Goal: Task Accomplishment & Management: Manage account settings

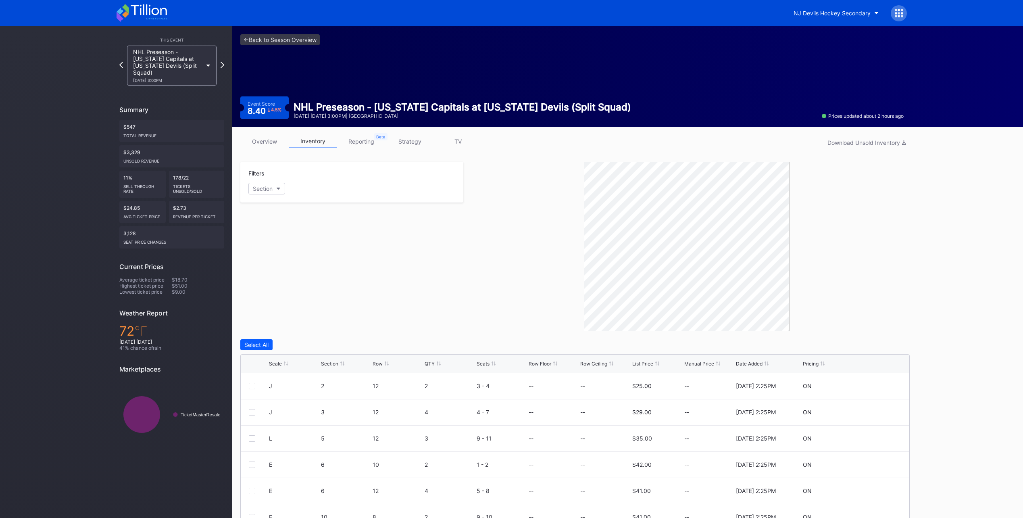
click at [144, 9] on icon at bounding box center [142, 13] width 50 height 18
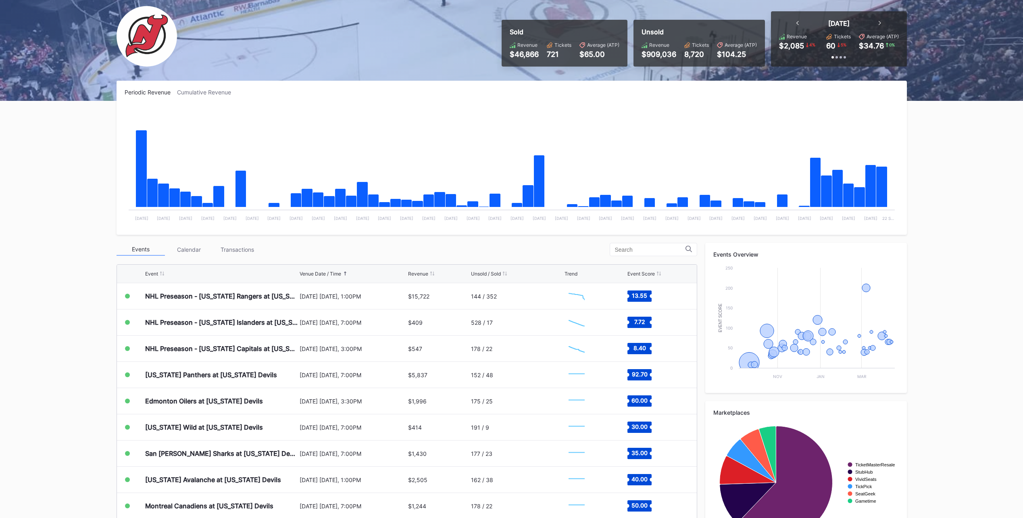
scroll to position [92, 0]
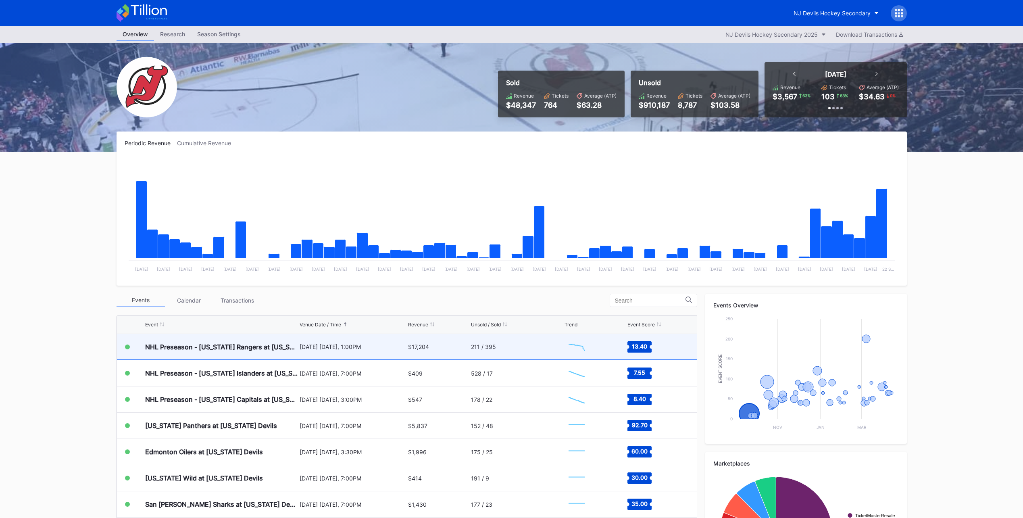
click at [471, 348] on div "211 / 395" at bounding box center [483, 346] width 25 height 7
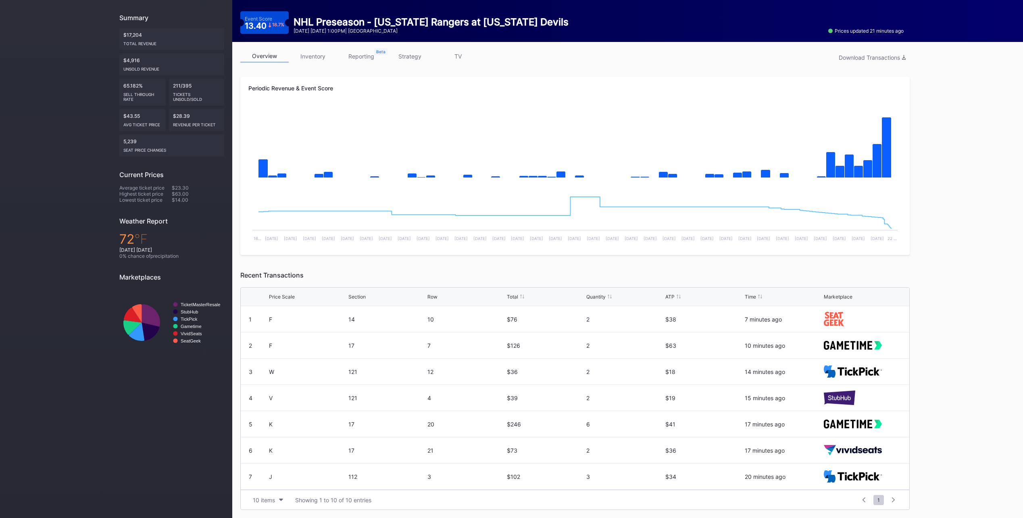
scroll to position [79, 0]
click at [271, 501] on div "10 items" at bounding box center [264, 500] width 22 height 7
click at [277, 473] on div "200 items" at bounding box center [268, 479] width 38 height 15
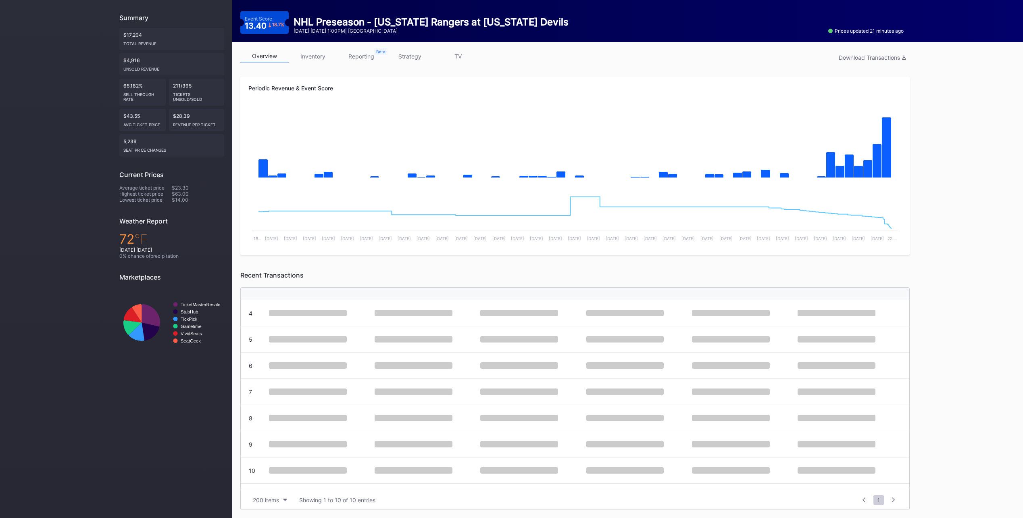
scroll to position [0, 0]
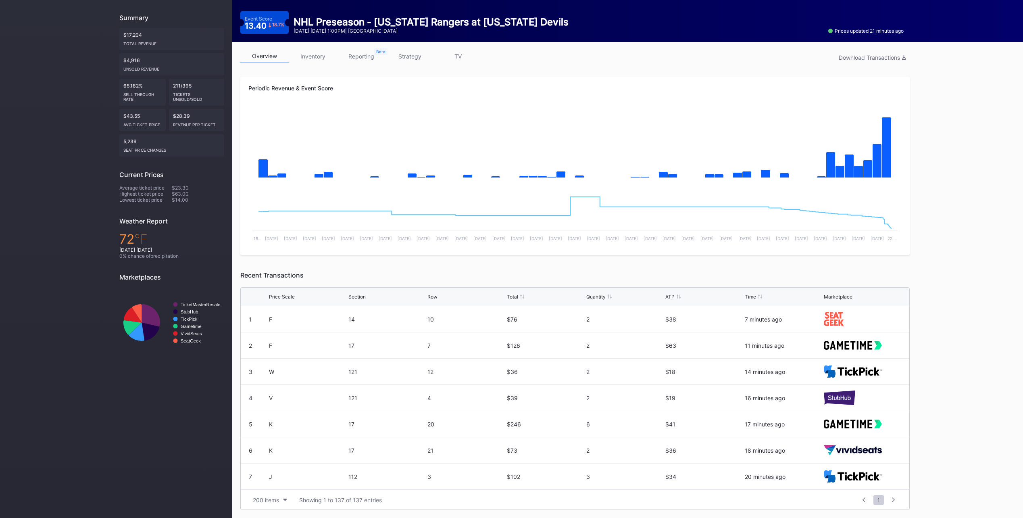
click at [321, 58] on link "inventory" at bounding box center [313, 56] width 48 height 13
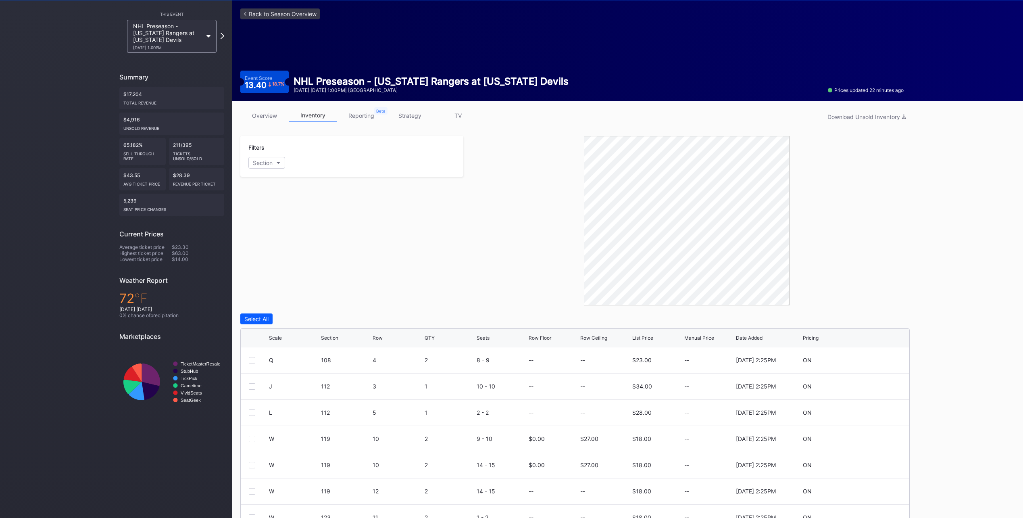
scroll to position [67, 0]
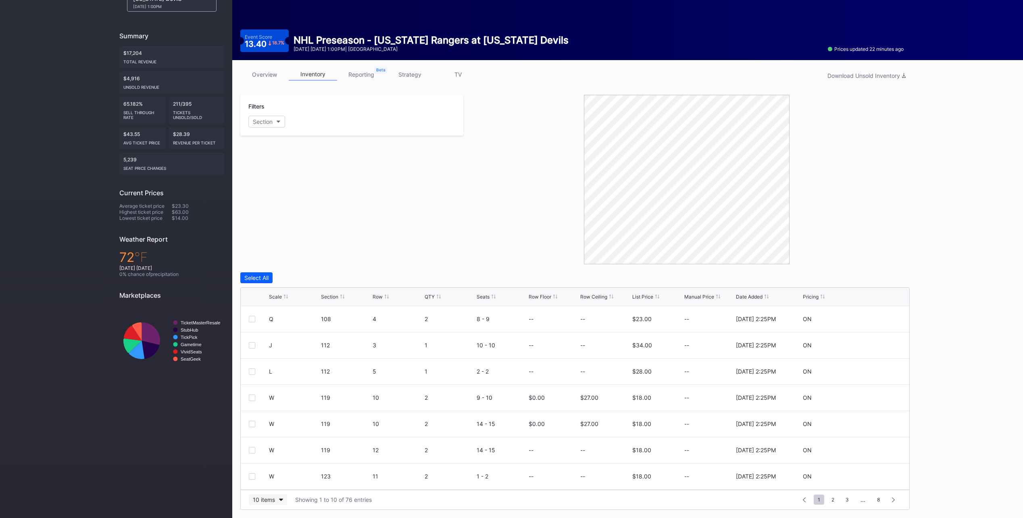
click at [265, 495] on button "10 items" at bounding box center [268, 499] width 38 height 11
click at [276, 480] on div "200 items" at bounding box center [268, 479] width 26 height 7
click at [885, 73] on div "Download Unsold Inventory" at bounding box center [867, 75] width 78 height 7
drag, startPoint x: 846, startPoint y: 157, endPoint x: 811, endPoint y: 150, distance: 35.7
click at [846, 157] on div at bounding box center [686, 179] width 447 height 169
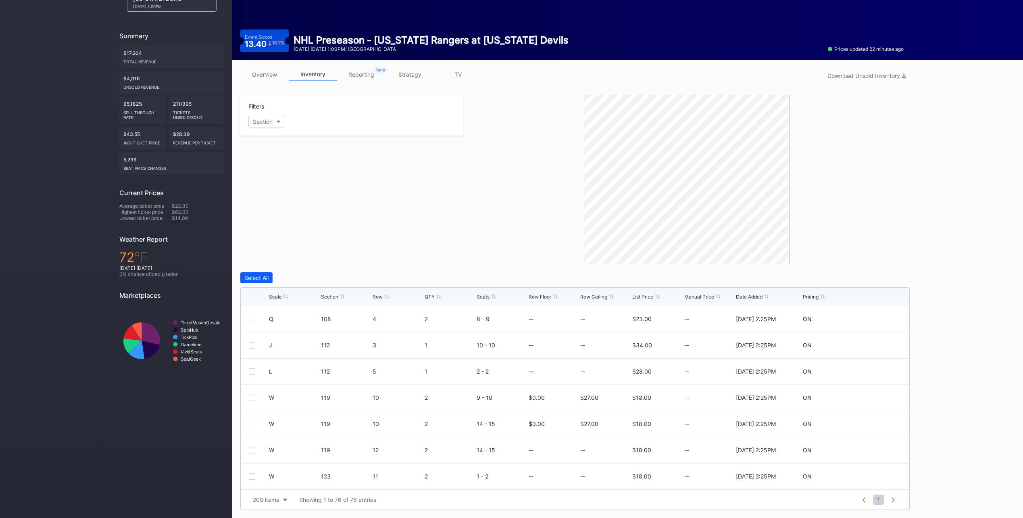
click at [266, 67] on div "overview inventory reporting strategy TV Download Unsold Inventory Filters Sect…" at bounding box center [575, 289] width 686 height 458
click at [263, 72] on link "overview" at bounding box center [264, 74] width 48 height 13
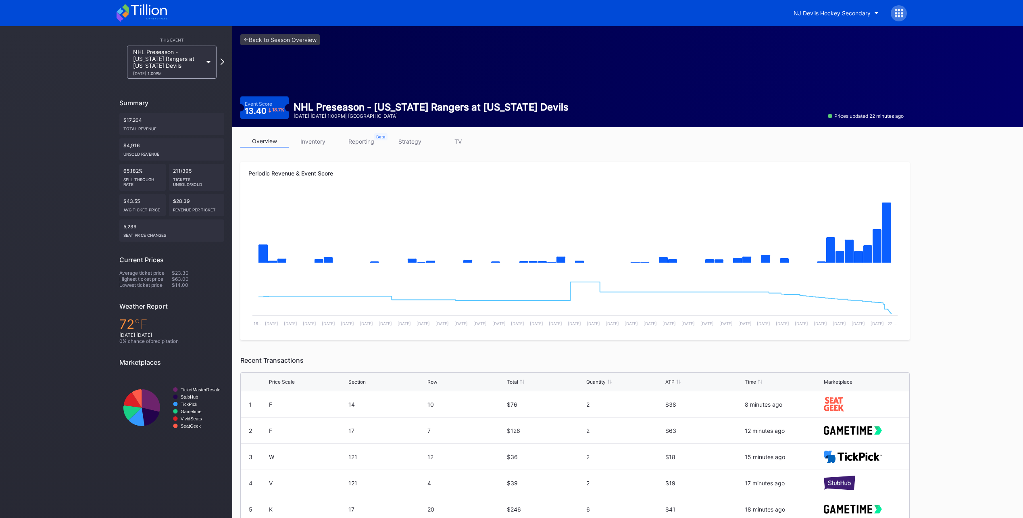
click at [316, 140] on link "inventory" at bounding box center [313, 141] width 48 height 13
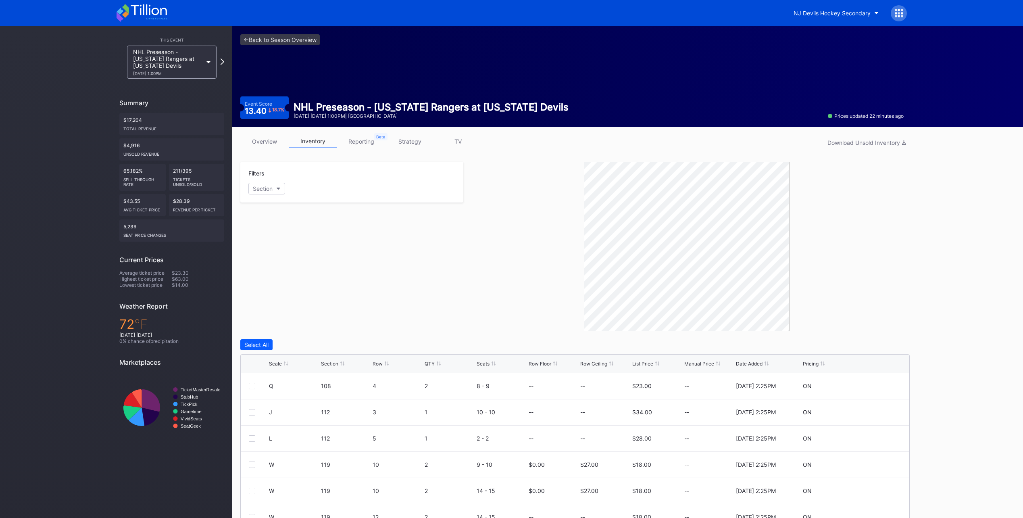
scroll to position [67, 0]
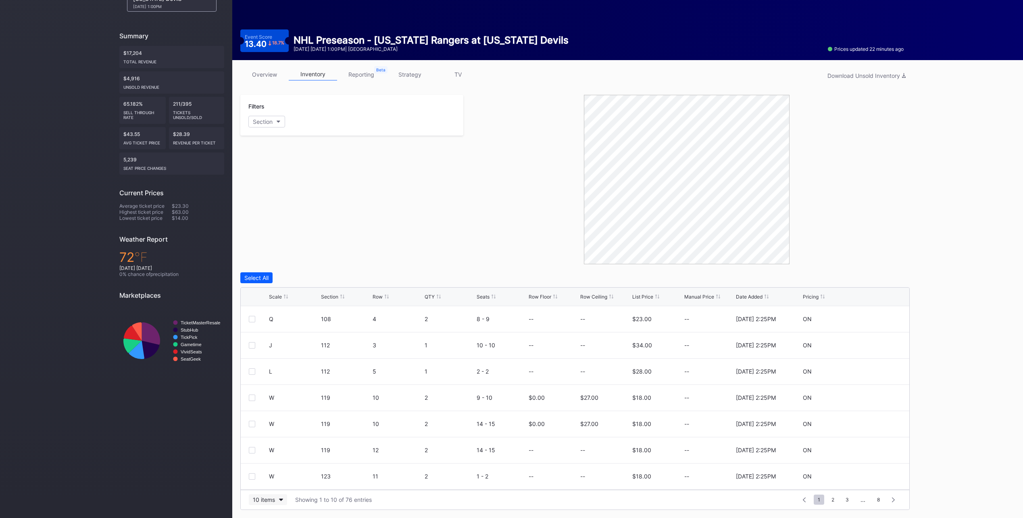
click at [275, 501] on button "10 items" at bounding box center [268, 499] width 38 height 11
click at [278, 483] on div "200 items" at bounding box center [268, 479] width 38 height 15
click at [647, 296] on div "List Price" at bounding box center [642, 297] width 21 height 6
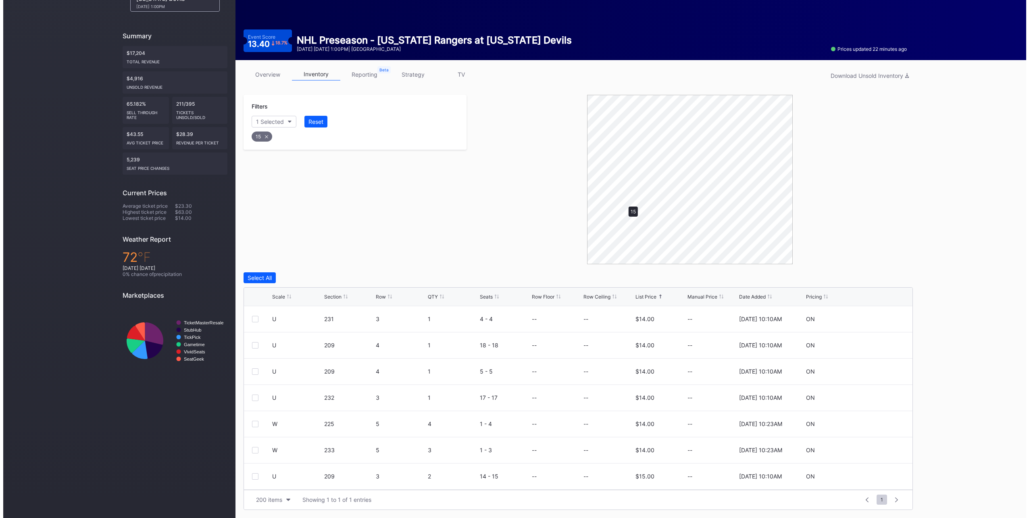
scroll to position [0, 0]
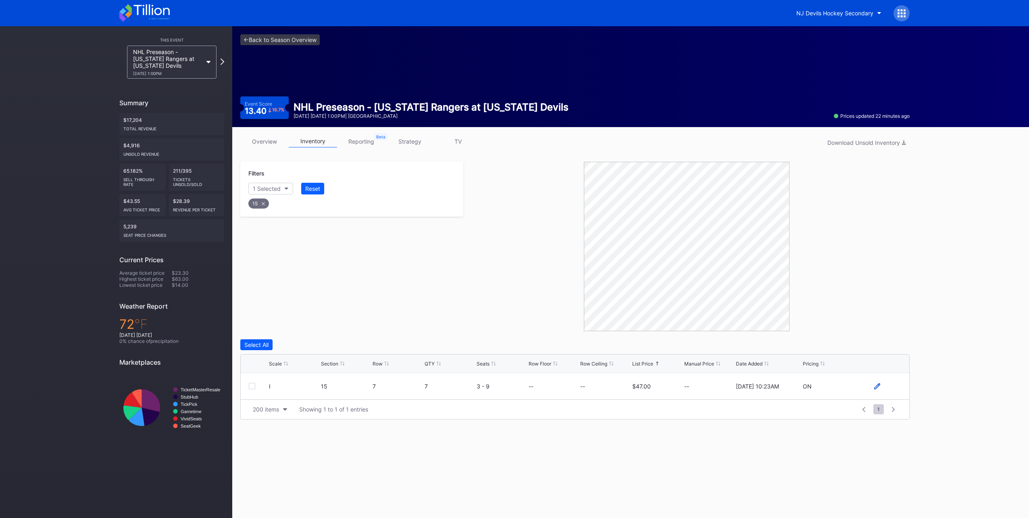
click at [876, 387] on icon at bounding box center [877, 386] width 6 height 6
drag, startPoint x: 611, startPoint y: 389, endPoint x: 616, endPoint y: 391, distance: 5.1
click at [611, 389] on input at bounding box center [605, 389] width 50 height 15
type input "40"
click at [894, 388] on div "Save" at bounding box center [889, 389] width 13 height 7
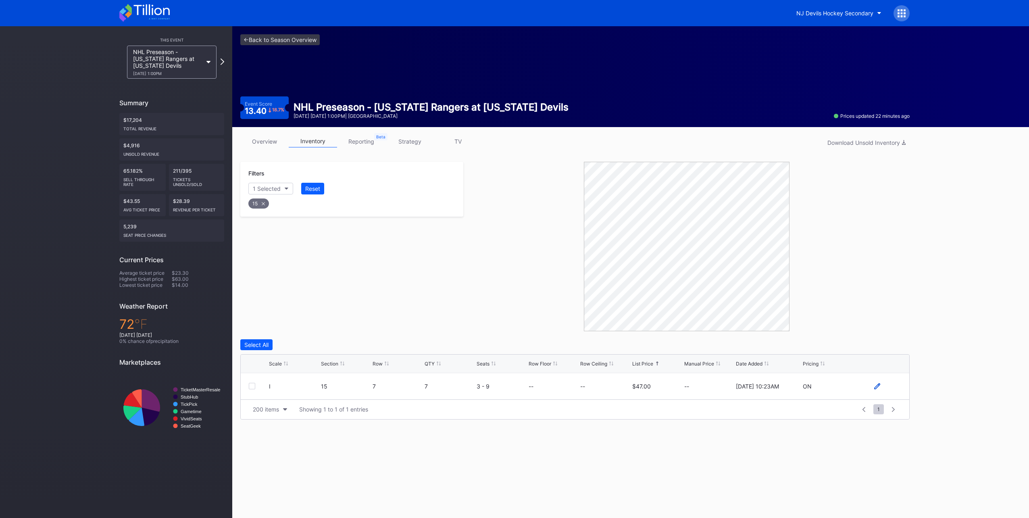
click at [877, 386] on icon at bounding box center [877, 386] width 6 height 6
click at [611, 391] on input at bounding box center [605, 389] width 50 height 15
type input "40"
click at [894, 389] on div "Save" at bounding box center [889, 389] width 13 height 7
click at [876, 384] on icon at bounding box center [877, 386] width 6 height 6
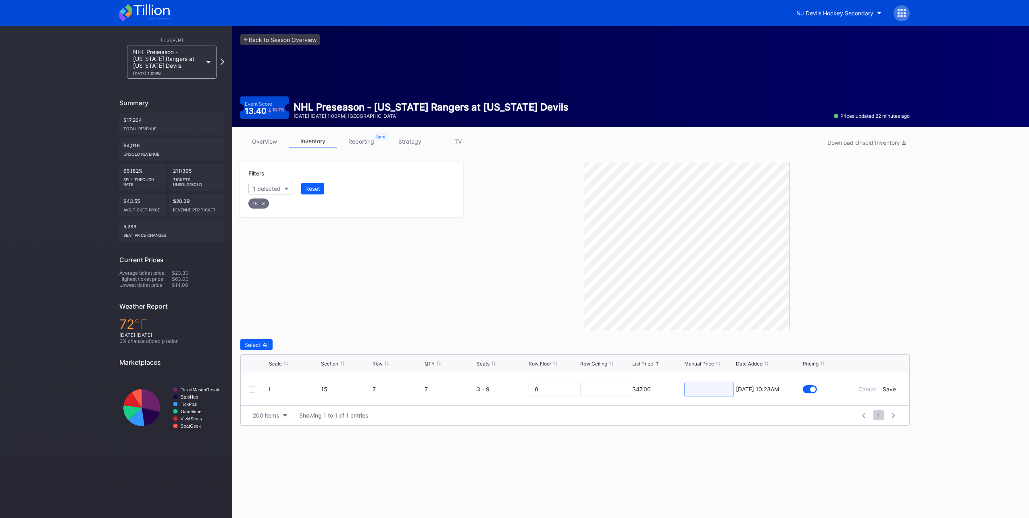
click at [700, 390] on input at bounding box center [709, 389] width 50 height 15
type input "40"
click at [893, 389] on div "Save" at bounding box center [889, 389] width 13 height 7
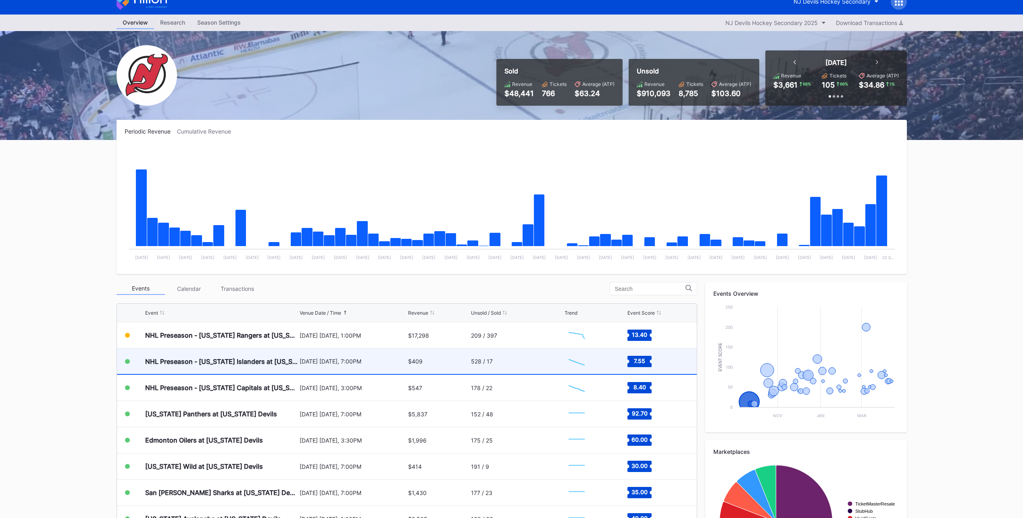
scroll to position [11, 0]
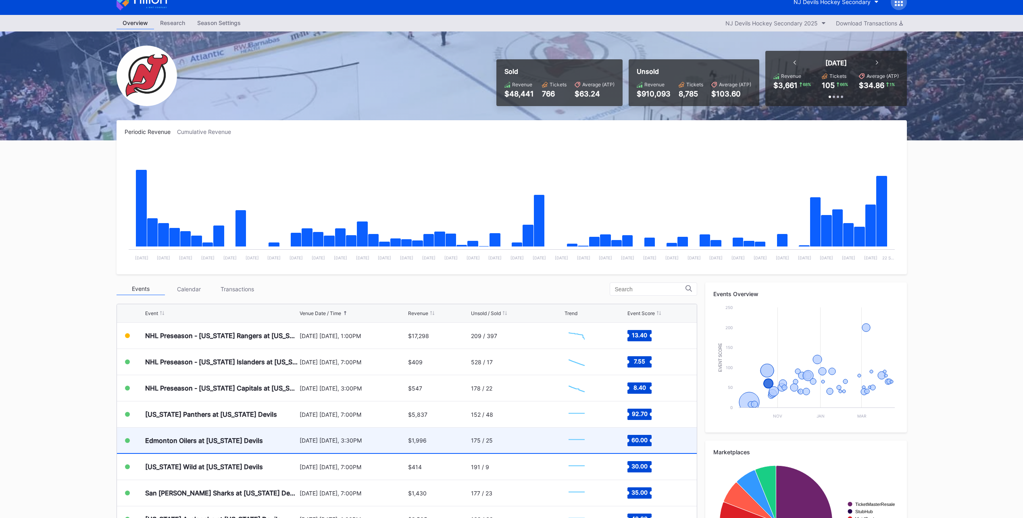
click at [200, 440] on div "Edmonton Oilers at [US_STATE] Devils" at bounding box center [204, 440] width 118 height 8
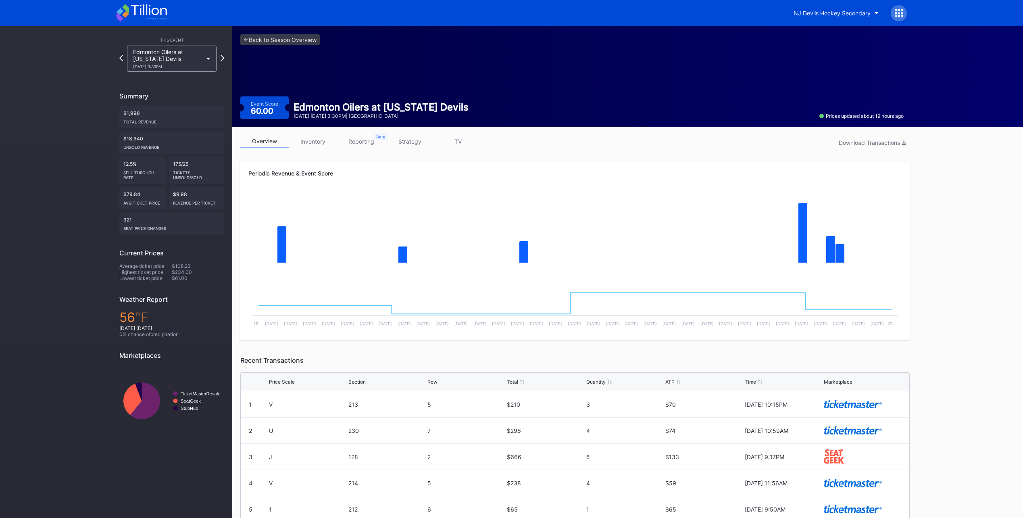
click at [310, 142] on link "inventory" at bounding box center [313, 141] width 48 height 13
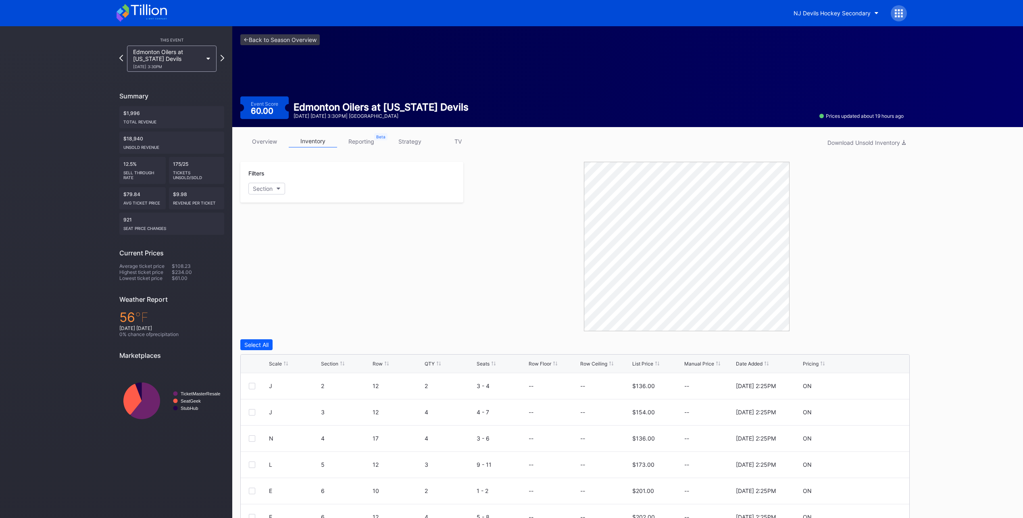
drag, startPoint x: 1026, startPoint y: 156, endPoint x: 1032, endPoint y: 223, distance: 67.6
click at [1023, 223] on html "NJ Devils Hockey Secondary This Event Edmonton Oilers at New Jersey Devils 10/1…" at bounding box center [511, 259] width 1023 height 518
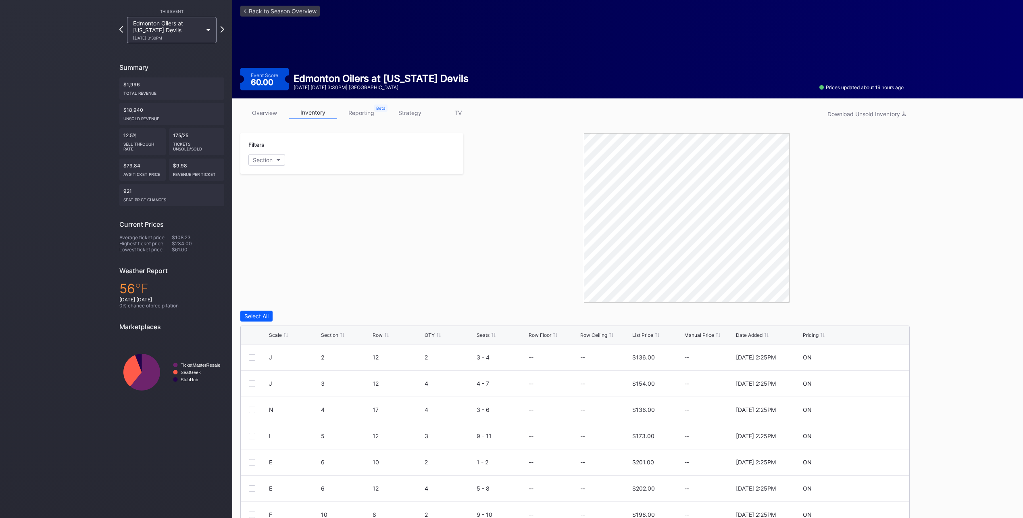
scroll to position [67, 0]
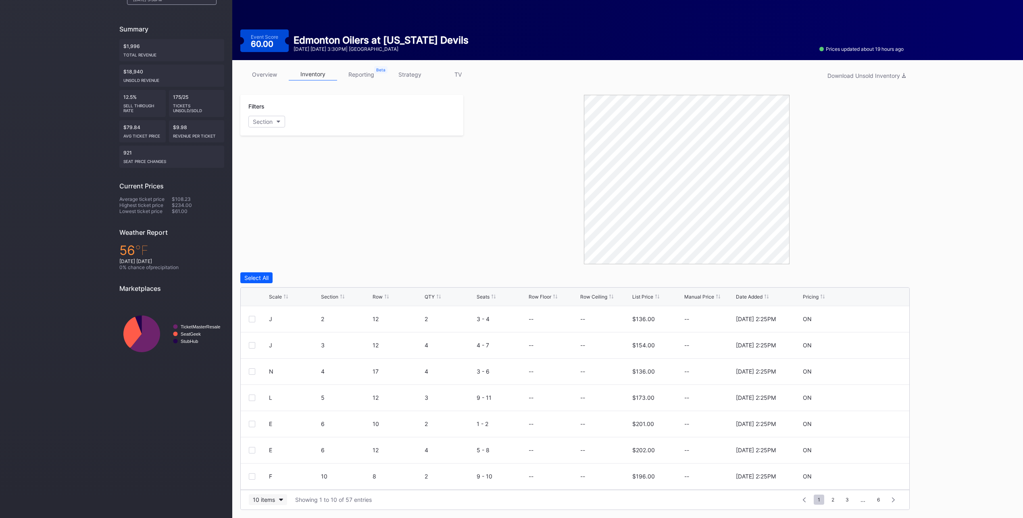
click at [280, 499] on icon "button" at bounding box center [281, 500] width 4 height 2
click at [271, 478] on div "200 items" at bounding box center [268, 479] width 26 height 7
click at [425, 294] on div "QTY" at bounding box center [430, 297] width 10 height 6
click at [428, 294] on div "QTY" at bounding box center [430, 297] width 10 height 6
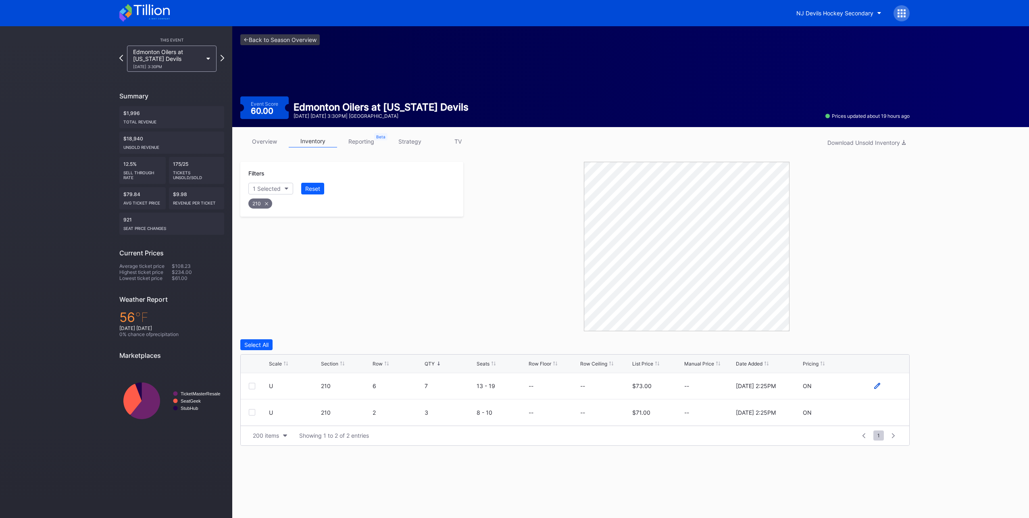
click at [875, 384] on icon at bounding box center [877, 386] width 6 height 6
click at [611, 388] on input at bounding box center [605, 388] width 50 height 15
type input "64"
click at [890, 386] on div "Save" at bounding box center [889, 389] width 13 height 7
click at [144, 19] on icon at bounding box center [144, 13] width 50 height 18
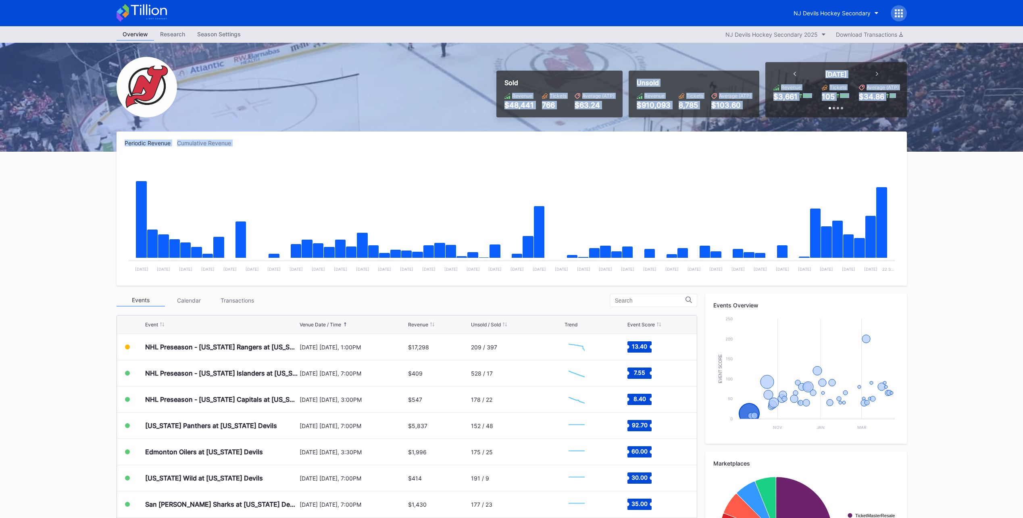
drag, startPoint x: 533, startPoint y: 80, endPoint x: 914, endPoint y: 164, distance: 389.4
click at [914, 164] on div "Overview Research Season Settings NJ Devils Hockey Secondary 2025 Download Tran…" at bounding box center [511, 318] width 1023 height 584
click at [914, 164] on div "Periodic Revenue Cumulative Revenue Created with Highcharts 11.2.0 Chart title …" at bounding box center [512, 370] width 807 height 478
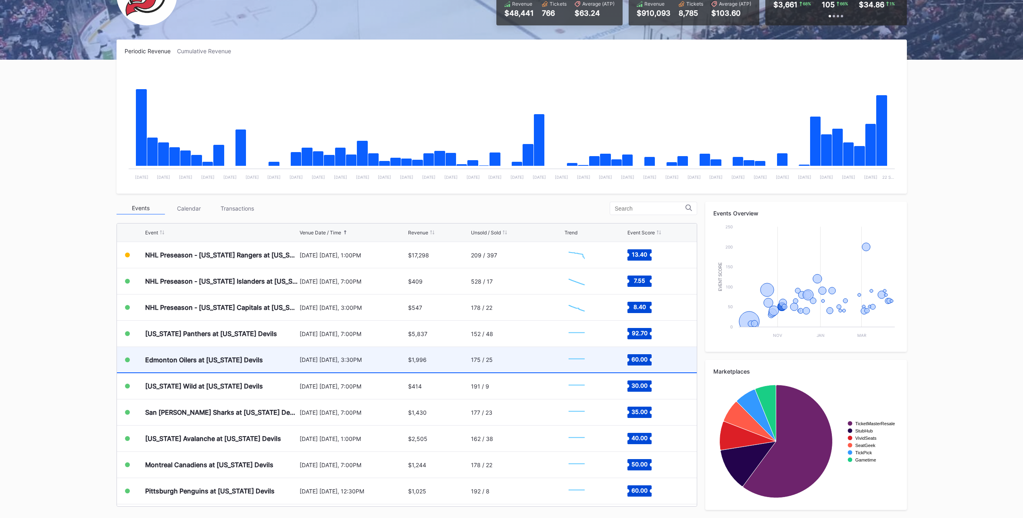
click at [441, 347] on div "$1,996" at bounding box center [438, 359] width 61 height 25
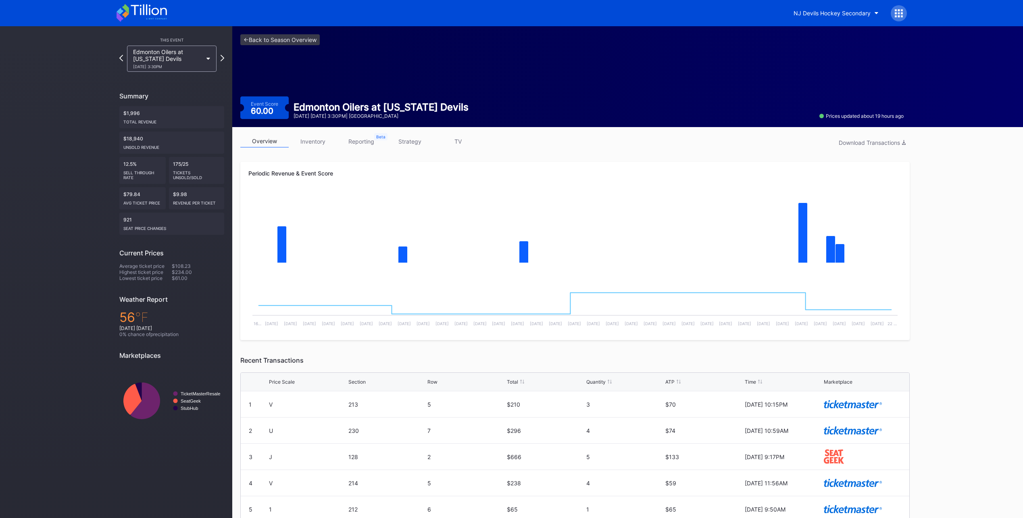
click at [144, 12] on icon at bounding box center [142, 13] width 50 height 18
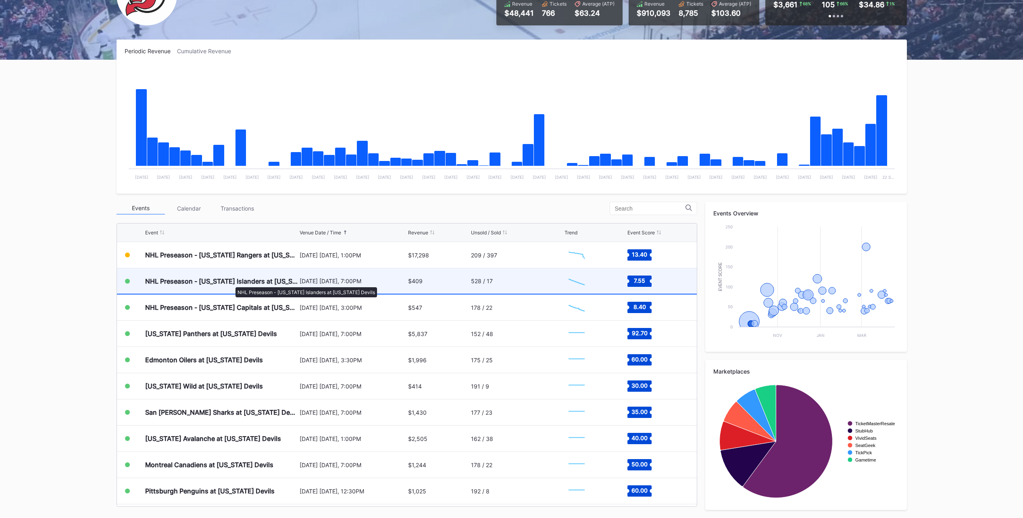
click at [232, 283] on div "NHL Preseason - New York Islanders at New Jersey Devils" at bounding box center [221, 281] width 152 height 8
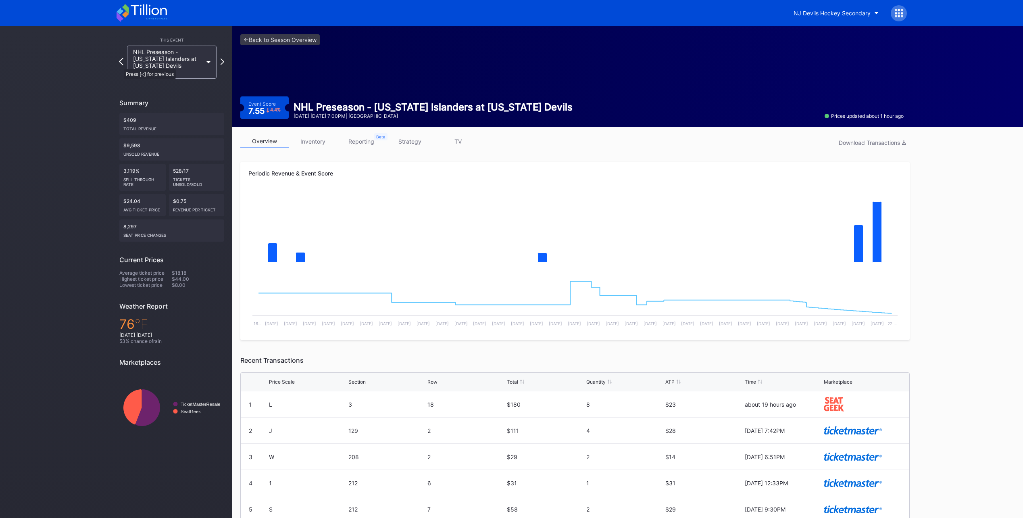
click at [120, 64] on icon at bounding box center [121, 62] width 4 height 8
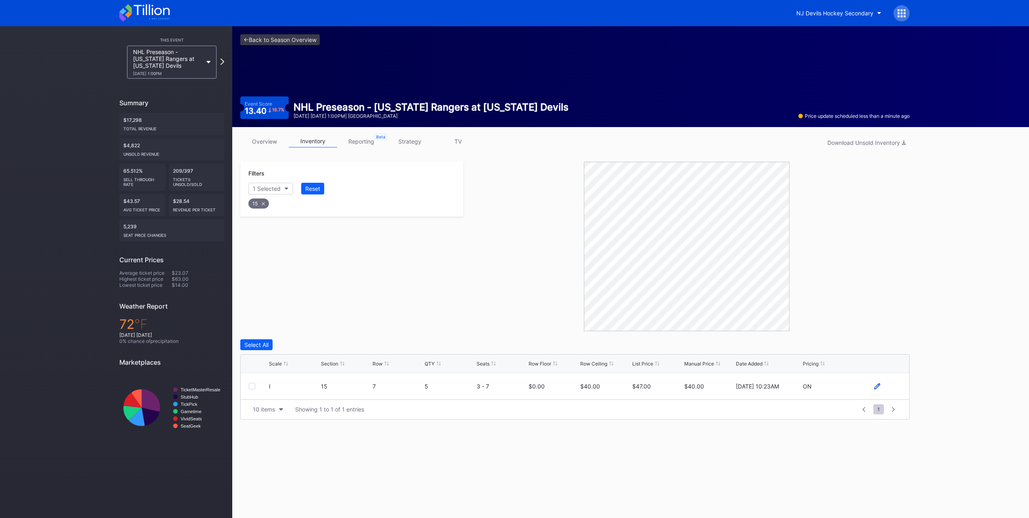
click at [877, 385] on icon at bounding box center [877, 386] width 6 height 6
click at [712, 392] on input "40" at bounding box center [709, 389] width 50 height 15
type input "4"
click at [891, 386] on div "Save" at bounding box center [889, 389] width 13 height 7
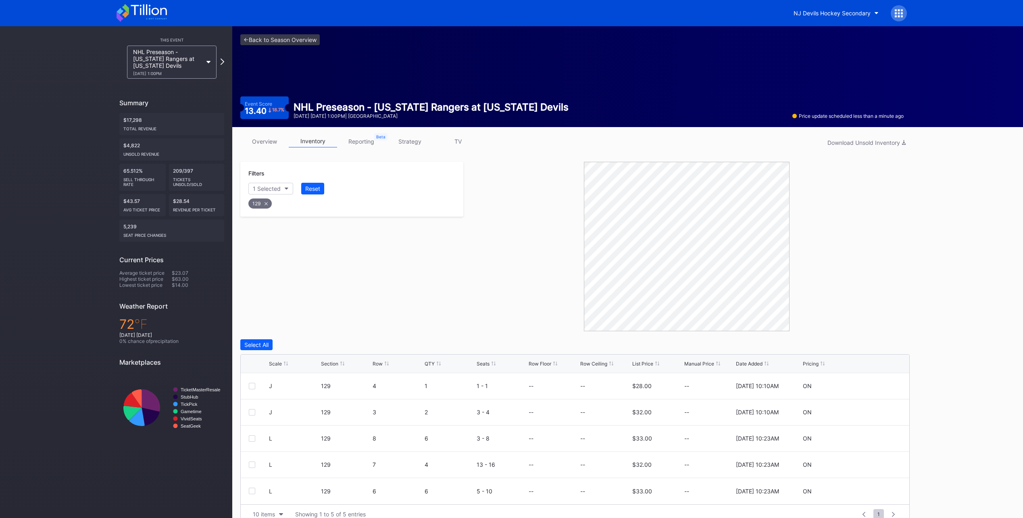
scroll to position [15, 0]
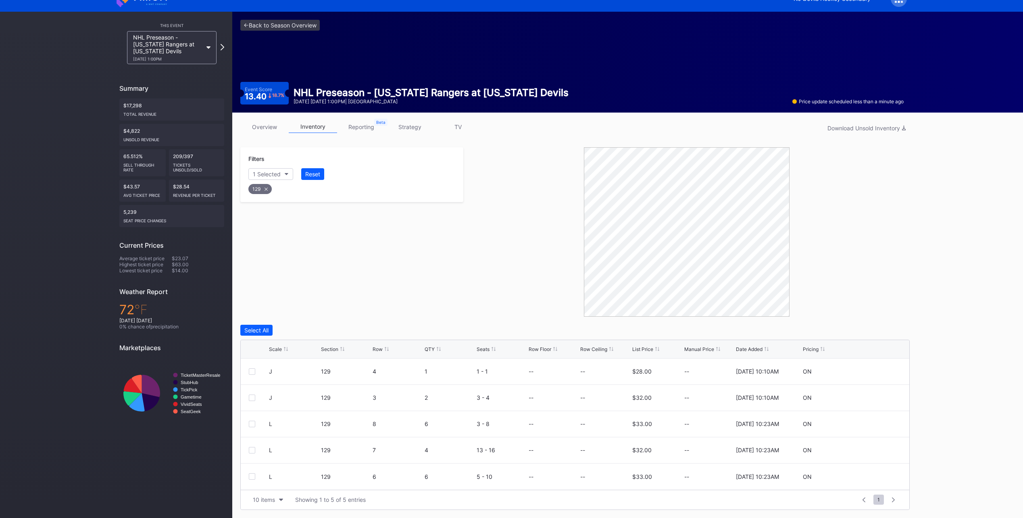
click at [601, 517] on div "overview inventory reporting strategy TV Download Unsold Inventory Filters 1 Se…" at bounding box center [575, 315] width 686 height 405
click at [846, 262] on div at bounding box center [686, 231] width 447 height 169
click at [377, 349] on div "Row" at bounding box center [378, 349] width 10 height 6
click at [876, 423] on icon at bounding box center [877, 424] width 6 height 6
click at [617, 429] on input at bounding box center [605, 426] width 50 height 15
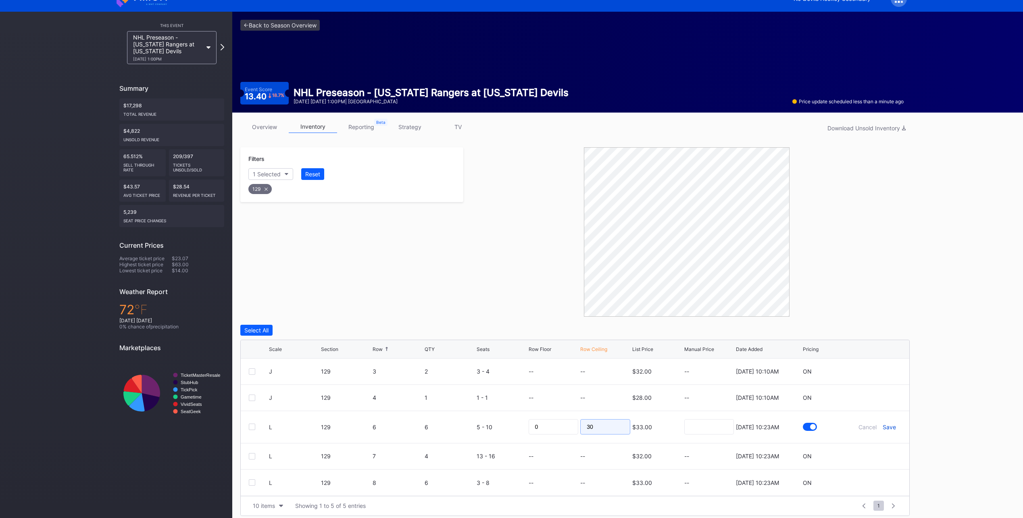
type input "30"
click at [889, 425] on div "Save" at bounding box center [889, 427] width 13 height 7
click at [876, 476] on icon at bounding box center [877, 477] width 6 height 6
click at [605, 480] on input at bounding box center [605, 479] width 50 height 15
type input "27"
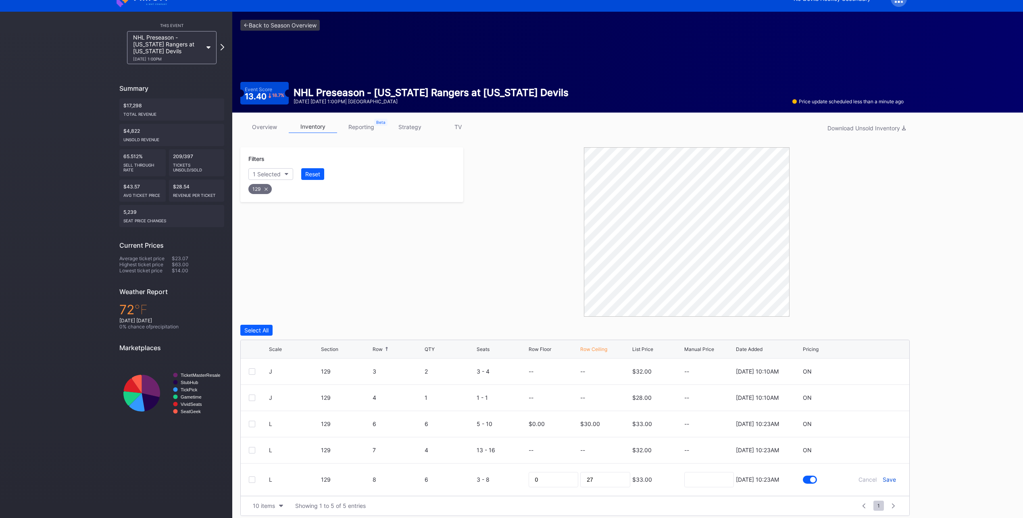
click at [891, 478] on div "Save" at bounding box center [889, 479] width 13 height 7
drag, startPoint x: 649, startPoint y: 371, endPoint x: 625, endPoint y: 371, distance: 24.2
click at [625, 371] on div "U 232 3 4 5 - 8 -- -- $16.00 -- 9/15/2025 10:10AM ON" at bounding box center [575, 372] width 669 height 26
click at [876, 423] on icon at bounding box center [877, 424] width 6 height 6
click at [598, 422] on input at bounding box center [605, 426] width 50 height 15
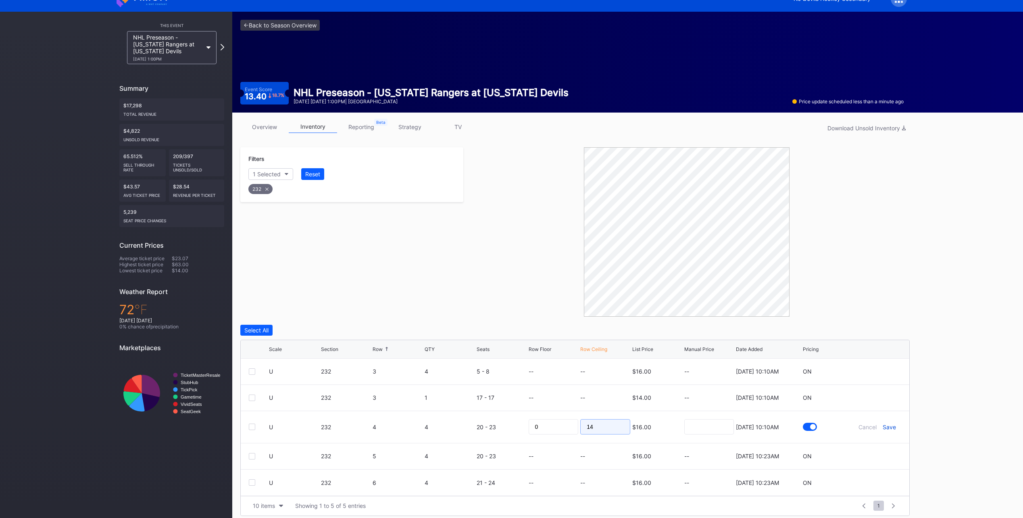
type input "14"
click at [894, 424] on div "Save" at bounding box center [889, 427] width 13 height 7
click at [875, 449] on icon at bounding box center [877, 450] width 6 height 6
click at [614, 455] on input at bounding box center [605, 452] width 50 height 15
type input "12"
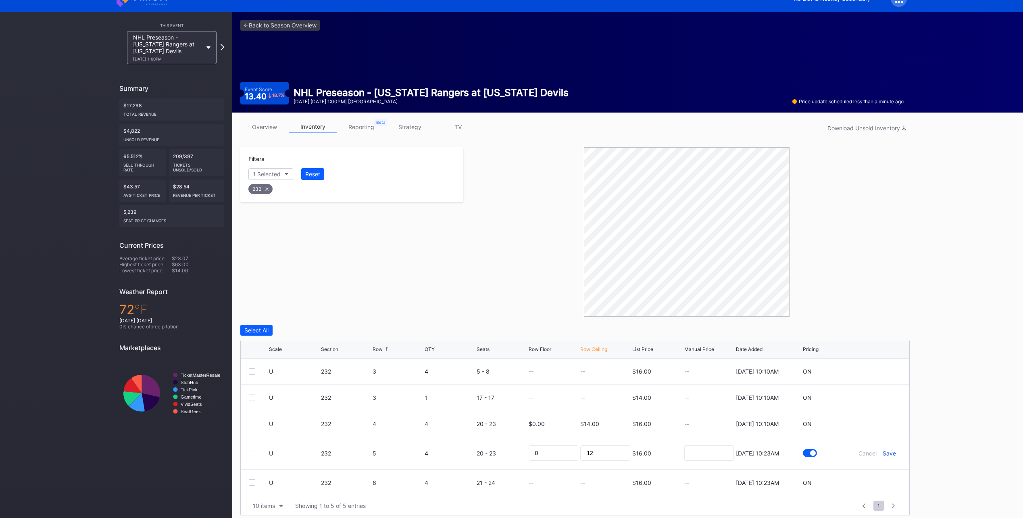
click at [895, 455] on div "Save" at bounding box center [889, 453] width 13 height 7
click at [880, 476] on icon at bounding box center [877, 477] width 6 height 6
click at [617, 480] on input at bounding box center [605, 479] width 50 height 15
type input "10"
click at [891, 476] on div "Save" at bounding box center [889, 479] width 13 height 7
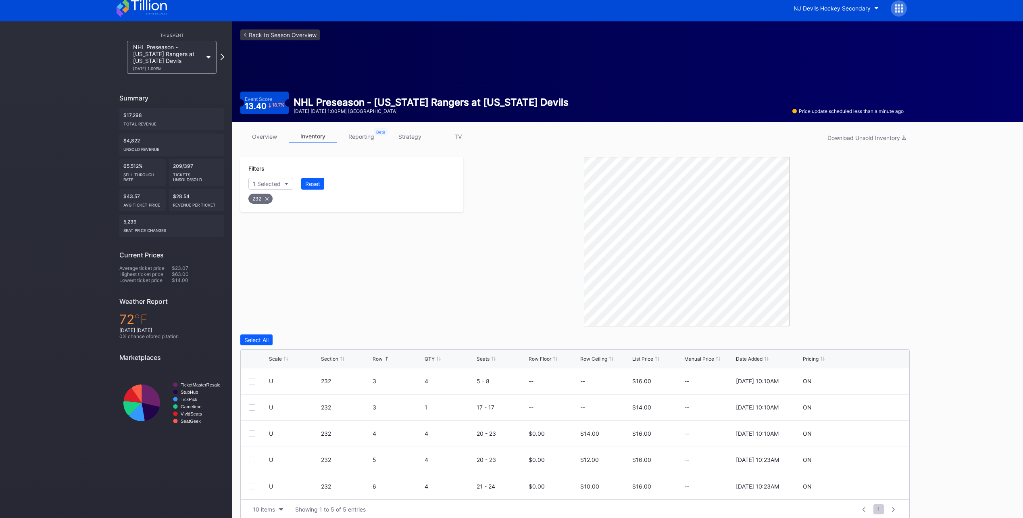
scroll to position [0, 0]
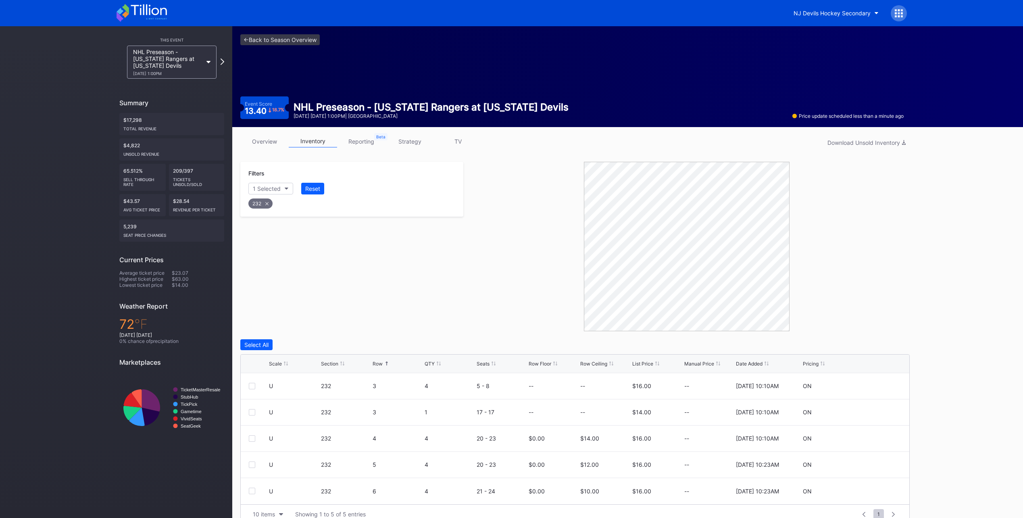
click at [153, 10] on icon at bounding box center [149, 9] width 36 height 11
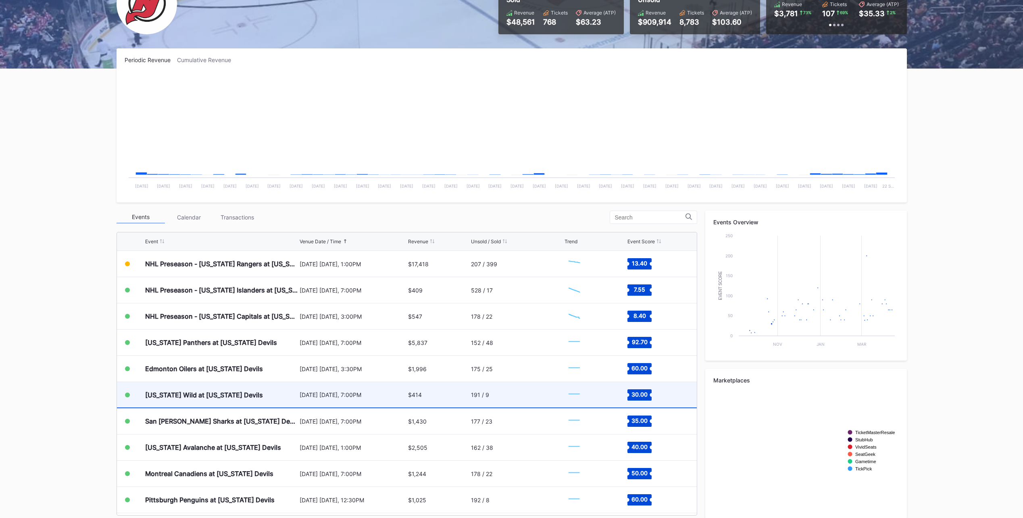
scroll to position [92, 0]
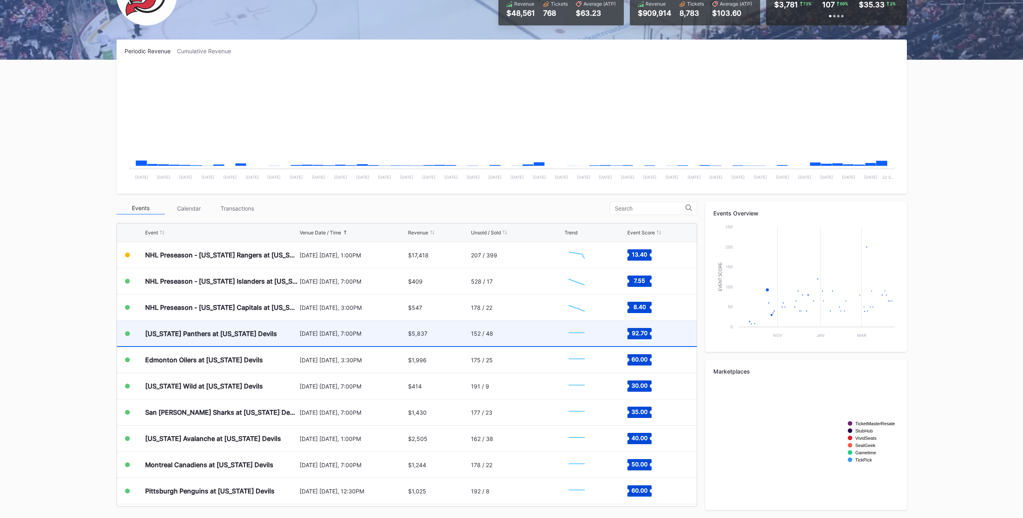
click at [214, 334] on div "Florida Panthers at New Jersey Devils" at bounding box center [211, 334] width 132 height 8
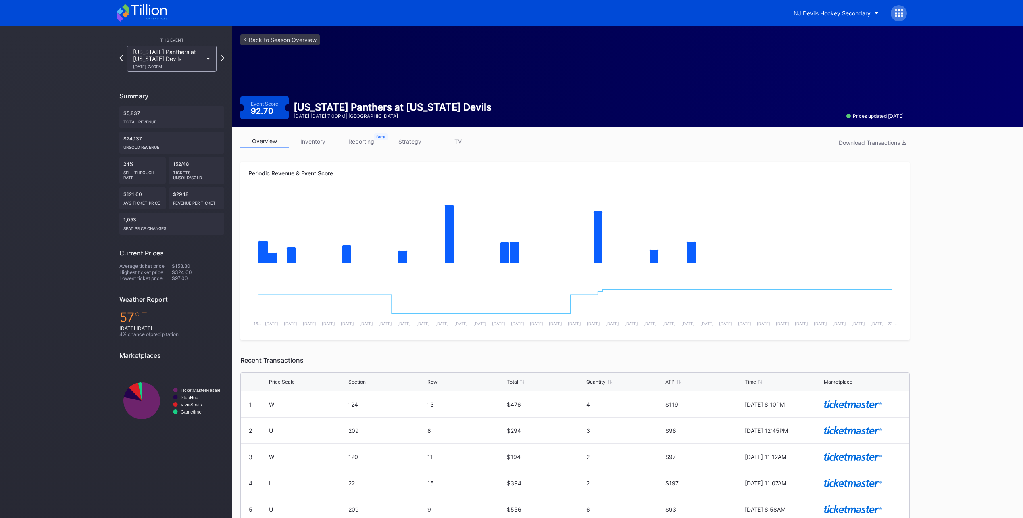
click at [309, 136] on link "inventory" at bounding box center [313, 141] width 48 height 13
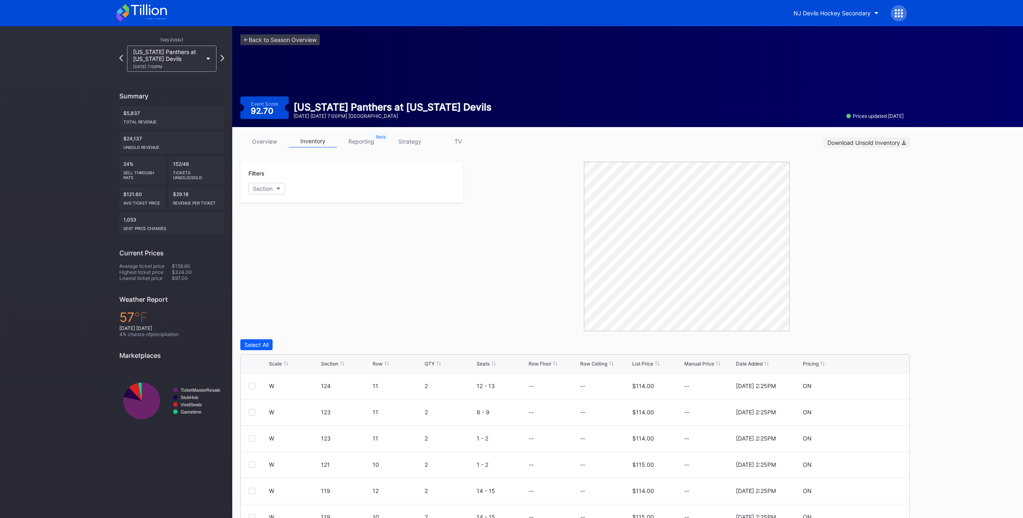
click at [874, 142] on div "Download Unsold Inventory" at bounding box center [867, 142] width 78 height 7
click at [141, 10] on icon at bounding box center [149, 9] width 36 height 11
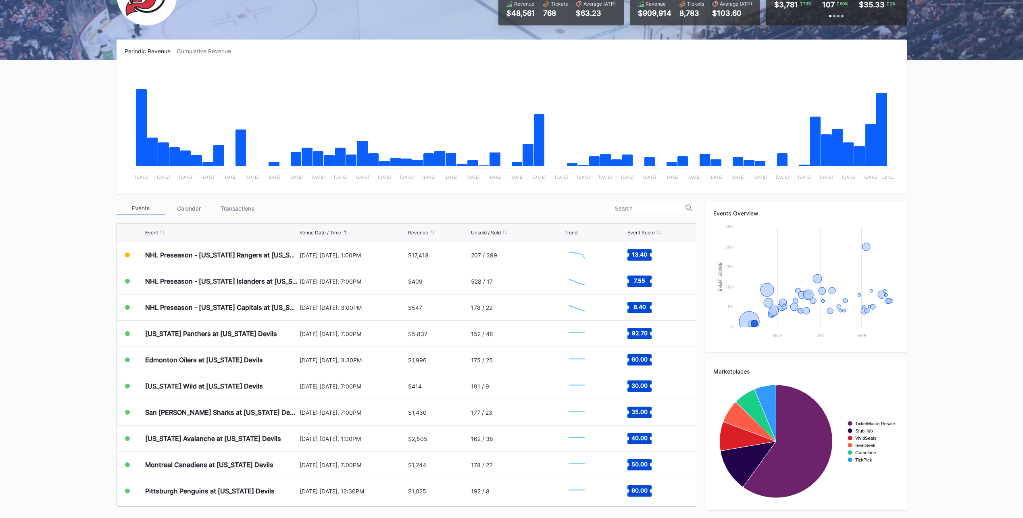
scroll to position [81, 0]
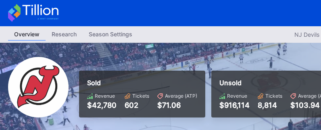
scroll to position [121, 0]
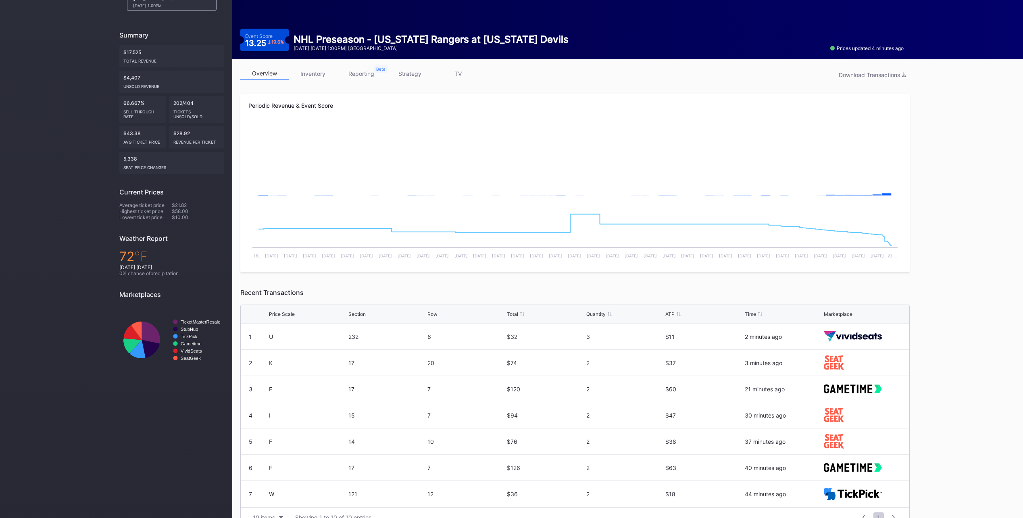
scroll to position [81, 0]
